Goal: Transaction & Acquisition: Download file/media

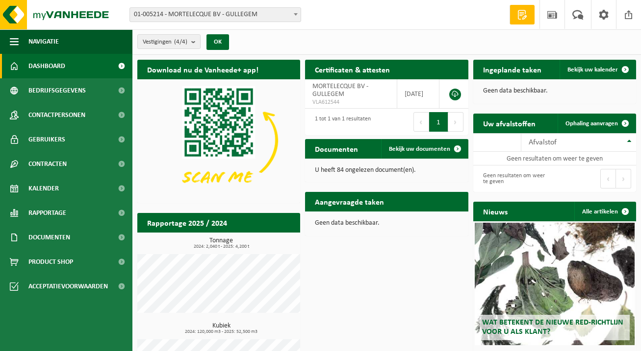
click at [212, 5] on div "Vestiging: 01-005214 - MORTELECQUE BV - GULLEGEM 10-933300 - MORTELECQUE - MENE…" at bounding box center [320, 15] width 641 height 30
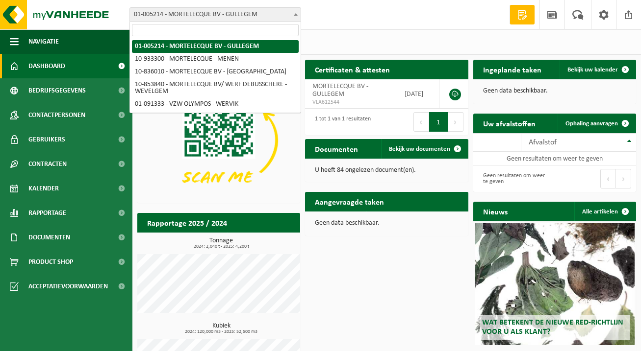
click at [217, 12] on span "01-005214 - MORTELECQUE BV - GULLEGEM" at bounding box center [215, 15] width 171 height 14
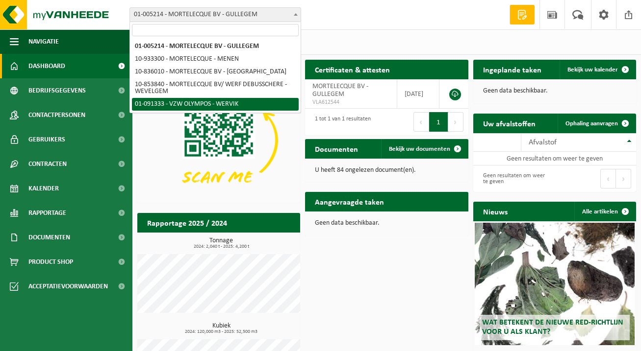
select select "21525"
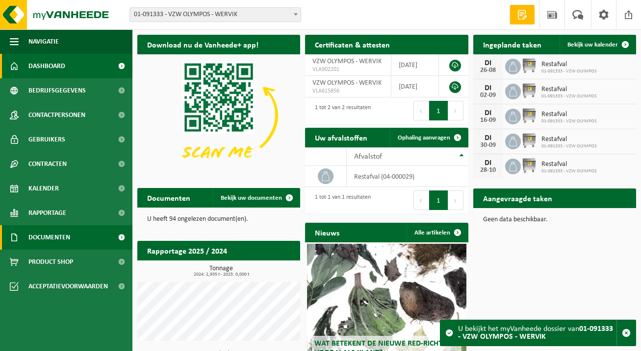
click at [63, 240] on span "Documenten" at bounding box center [49, 237] width 42 height 25
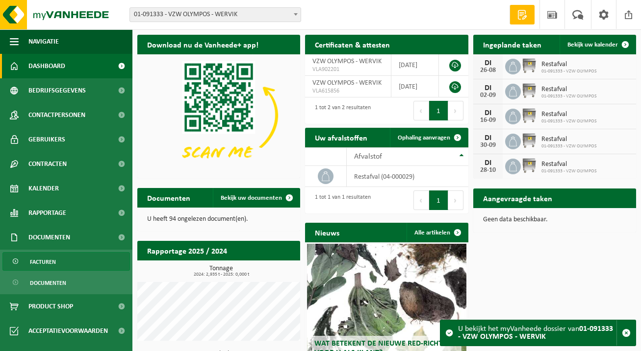
click at [57, 260] on link "Facturen" at bounding box center [65, 261] width 127 height 19
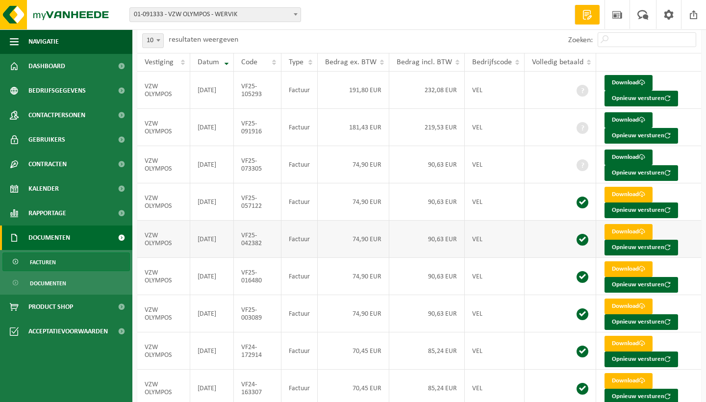
scroll to position [23, 0]
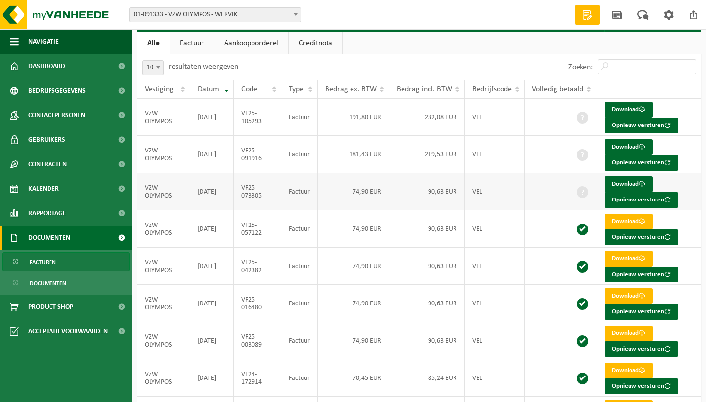
click at [219, 186] on td "2025-05-31" at bounding box center [212, 191] width 44 height 37
click at [637, 183] on link "Download" at bounding box center [628, 184] width 48 height 16
click at [624, 143] on link "Download" at bounding box center [628, 147] width 48 height 16
click at [628, 110] on link "Download" at bounding box center [628, 110] width 48 height 16
